Goal: Task Accomplishment & Management: Use online tool/utility

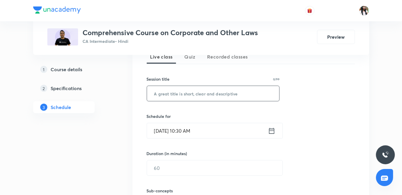
scroll to position [127, 0]
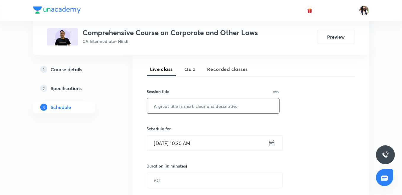
paste input "Accounts of companies Part-8"
type input "Accounts of companies Part-8"
click at [271, 144] on icon at bounding box center [271, 143] width 7 height 8
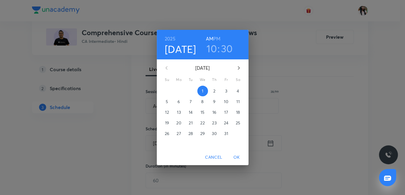
click at [226, 45] on h3 "30" at bounding box center [227, 48] width 12 height 12
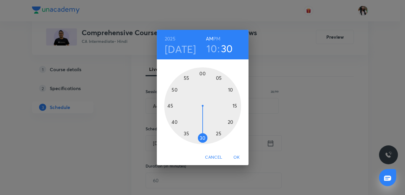
click at [185, 134] on div at bounding box center [202, 105] width 77 height 77
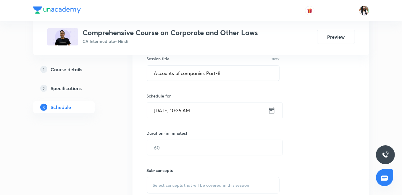
scroll to position [160, 0]
click at [166, 146] on input "text" at bounding box center [215, 147] width 136 height 15
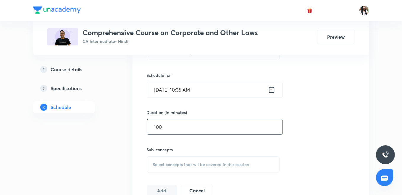
scroll to position [226, 0]
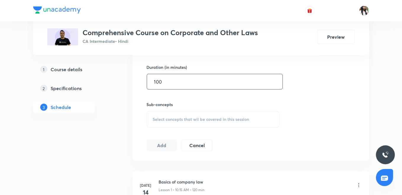
type input "100"
click at [175, 120] on span "Select concepts that wil be covered in this session" at bounding box center [201, 119] width 96 height 5
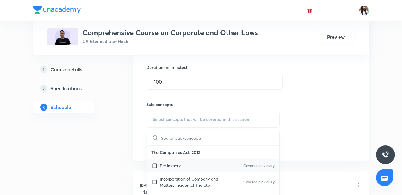
click at [171, 164] on p "Preliminary" at bounding box center [170, 166] width 21 height 6
checkbox input "true"
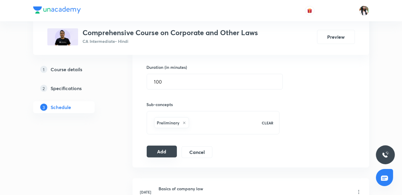
click at [157, 153] on button "Add" at bounding box center [162, 152] width 30 height 12
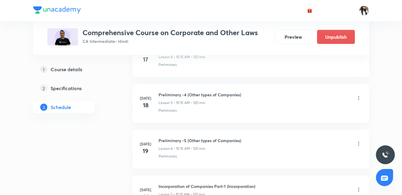
scroll to position [0, 0]
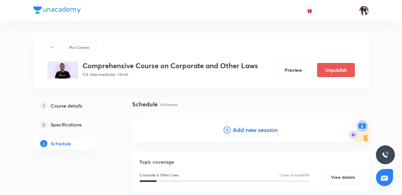
click at [245, 130] on h4 "Add new session" at bounding box center [255, 130] width 45 height 9
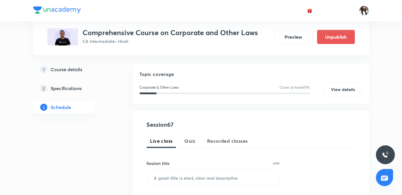
scroll to position [66, 0]
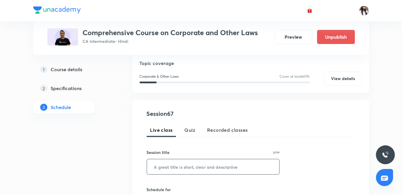
paste input "Accounts of companies Part-9"
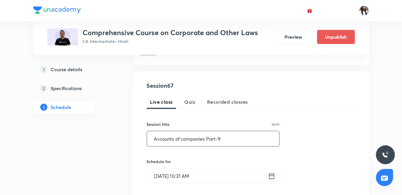
scroll to position [99, 0]
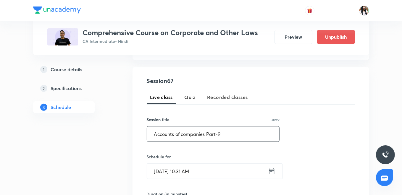
type input "Accounts of companies Part-9"
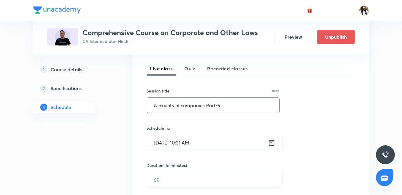
scroll to position [131, 0]
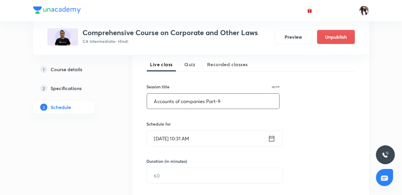
click at [269, 140] on icon at bounding box center [271, 139] width 5 height 6
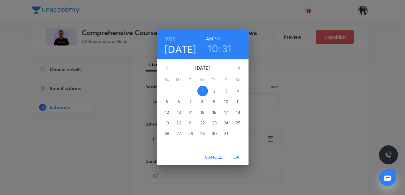
click at [216, 91] on span "2" at bounding box center [214, 91] width 11 height 6
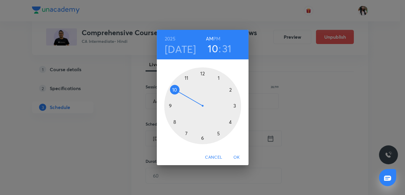
click at [226, 47] on h3 "31" at bounding box center [226, 48] width 9 height 12
click at [236, 106] on div at bounding box center [202, 105] width 77 height 77
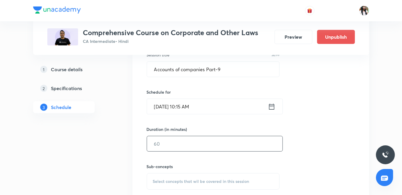
scroll to position [164, 0]
click at [201, 144] on input "text" at bounding box center [215, 143] width 136 height 15
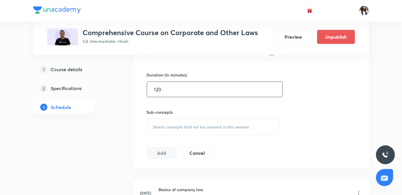
scroll to position [230, 0]
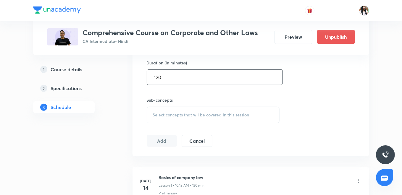
type input "120"
click at [180, 115] on span "Select concepts that wil be covered in this session" at bounding box center [201, 115] width 96 height 5
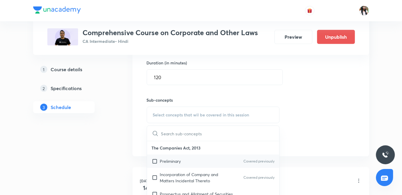
click at [181, 161] on div "Preliminary Covered previously" at bounding box center [213, 161] width 133 height 13
checkbox input "true"
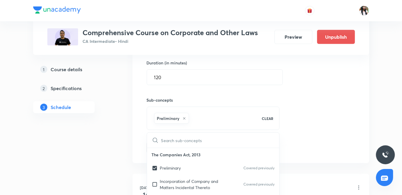
click at [140, 135] on div "Session 67 Live class Quiz Recorded classes Session title 28/99 Accounts of com…" at bounding box center [251, 50] width 237 height 228
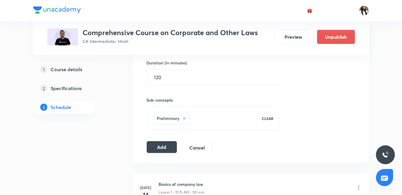
click at [158, 146] on button "Add" at bounding box center [162, 147] width 30 height 12
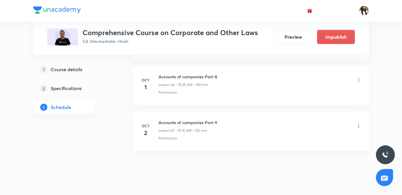
scroll to position [0, 0]
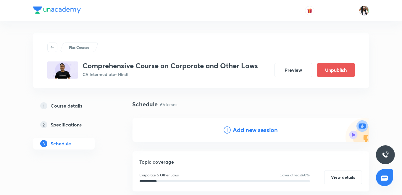
click at [236, 126] on h4 "Add new session" at bounding box center [255, 130] width 45 height 9
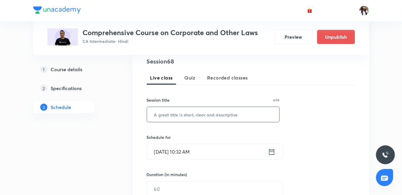
scroll to position [131, 0]
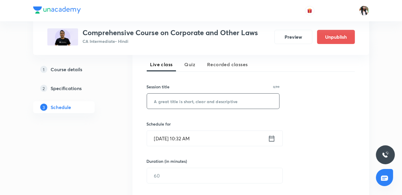
paste input "Audit & Auditors Part-1"
type input "Audit & Auditors Part-1"
click at [271, 136] on icon at bounding box center [271, 139] width 5 height 6
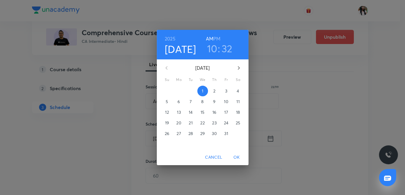
click at [228, 91] on span "3" at bounding box center [226, 91] width 11 height 6
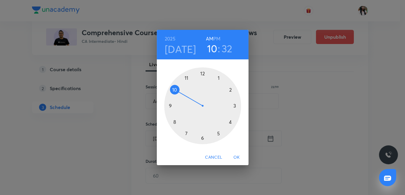
click at [228, 52] on h3 "32" at bounding box center [227, 48] width 11 height 12
click at [235, 105] on div at bounding box center [202, 105] width 77 height 77
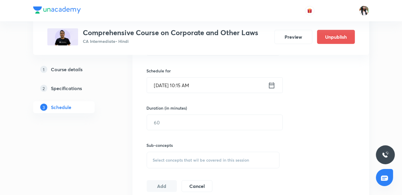
scroll to position [197, 0]
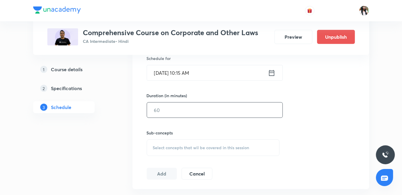
click at [174, 105] on input "text" at bounding box center [215, 110] width 136 height 15
type input "120"
click at [168, 149] on span "Select concepts that wil be covered in this session" at bounding box center [201, 148] width 96 height 5
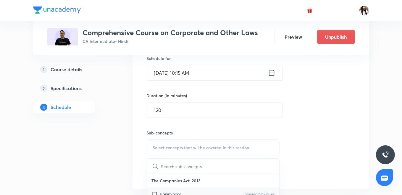
click at [157, 189] on div "Preliminary Covered previously" at bounding box center [213, 194] width 133 height 13
checkbox input "true"
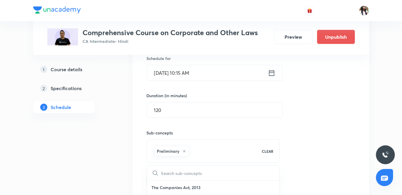
click at [156, 179] on button "Add" at bounding box center [162, 180] width 30 height 12
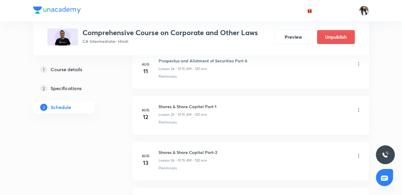
scroll to position [3162, 0]
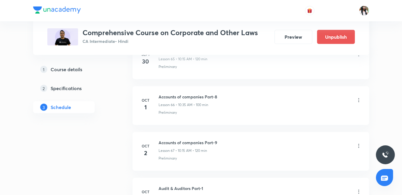
scroll to position [3292, 0]
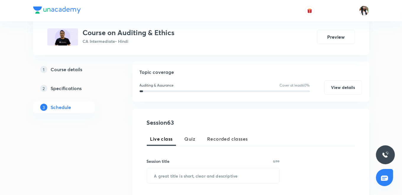
scroll to position [66, 0]
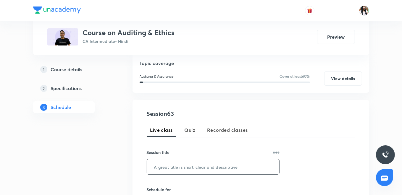
paste input "Standards on Auditing Part-8"
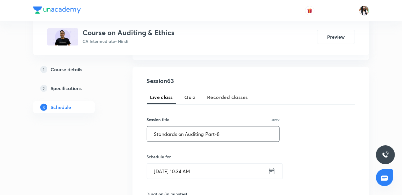
type input "Standards on Auditing Part-8"
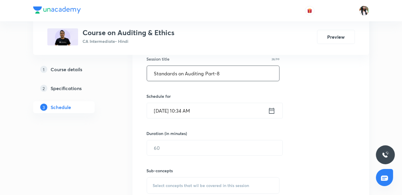
scroll to position [164, 0]
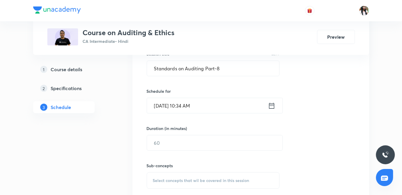
click at [271, 103] on icon at bounding box center [271, 106] width 7 height 8
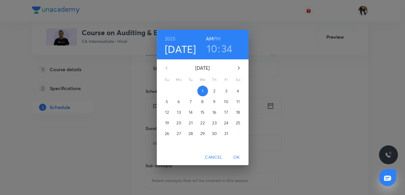
click at [218, 36] on h6 "PM" at bounding box center [216, 39] width 7 height 8
click at [213, 50] on h3 "10" at bounding box center [212, 48] width 10 height 12
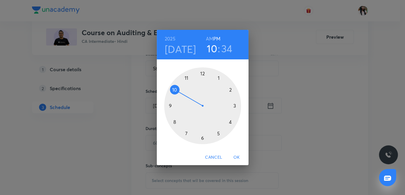
click at [231, 123] on div at bounding box center [202, 105] width 77 height 77
click at [201, 136] on div at bounding box center [202, 105] width 77 height 77
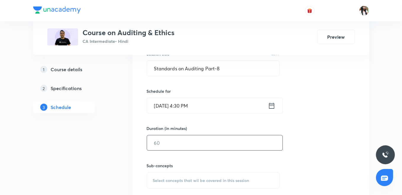
click at [162, 144] on input "text" at bounding box center [215, 143] width 136 height 15
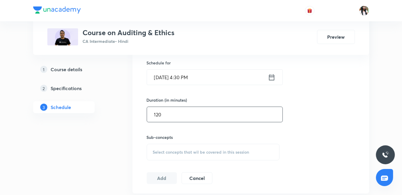
scroll to position [197, 0]
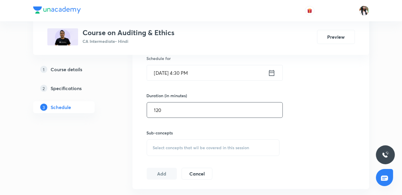
type input "120"
click at [187, 144] on div "Select concepts that wil be covered in this session" at bounding box center [213, 148] width 133 height 17
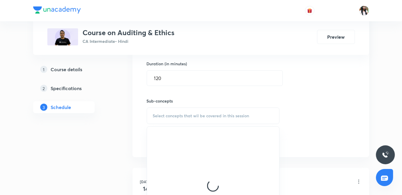
scroll to position [230, 0]
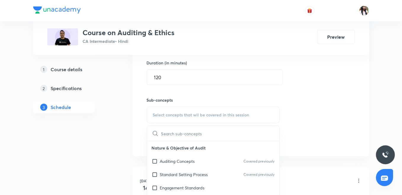
drag, startPoint x: 185, startPoint y: 159, endPoint x: 154, endPoint y: 150, distance: 31.6
click at [185, 159] on p "Auditing Concepts" at bounding box center [177, 161] width 35 height 6
checkbox input "true"
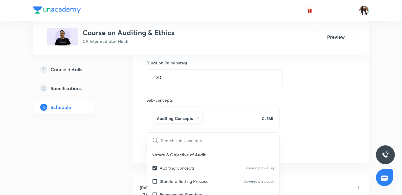
drag, startPoint x: 134, startPoint y: 143, endPoint x: 165, endPoint y: 148, distance: 31.5
click at [135, 143] on div "Session 63 Live class Quiz Recorded classes Session title 28/99 Standards on Au…" at bounding box center [251, 50] width 237 height 228
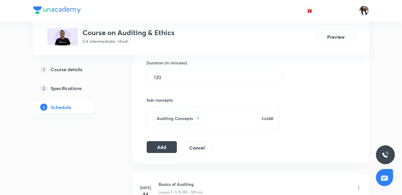
click at [159, 144] on button "Add" at bounding box center [162, 147] width 30 height 12
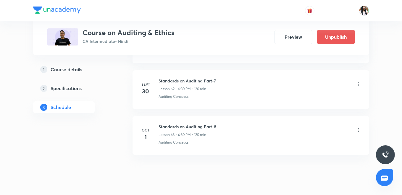
scroll to position [2934, 0]
